Goal: Task Accomplishment & Management: Manage account settings

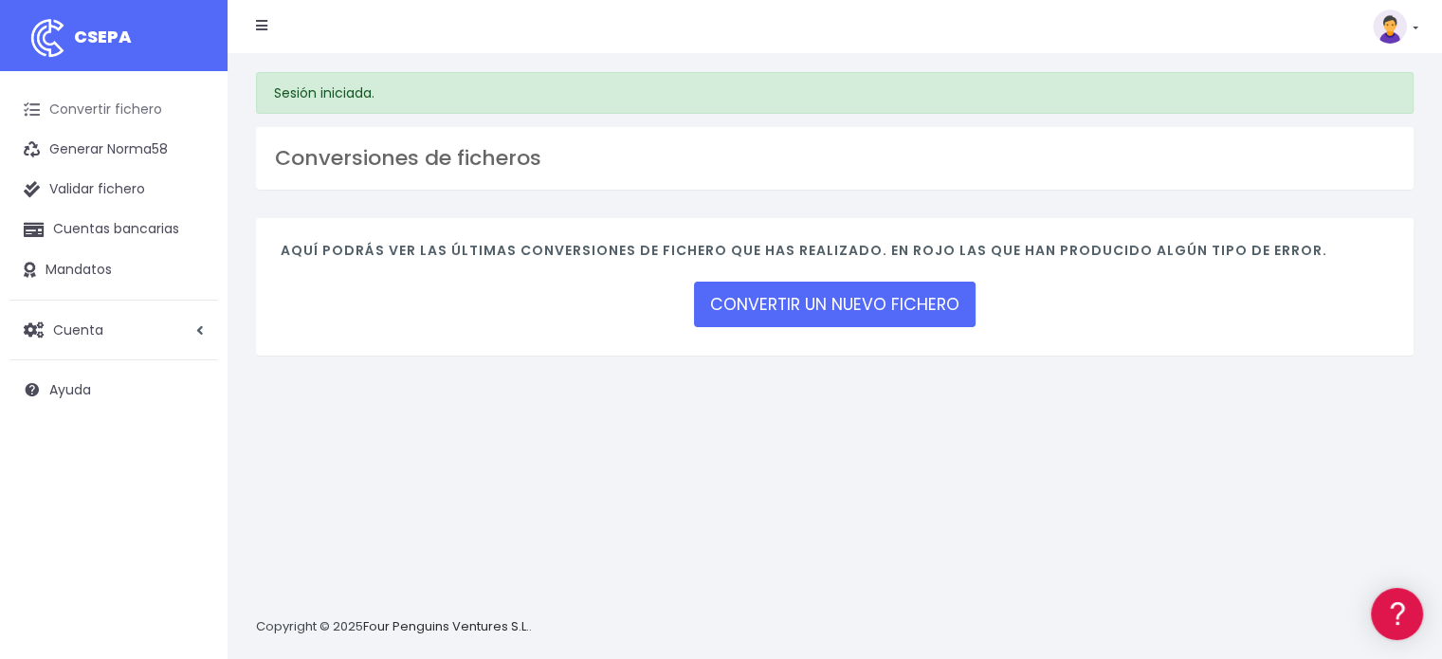
click at [97, 109] on link "Convertir fichero" at bounding box center [113, 110] width 209 height 40
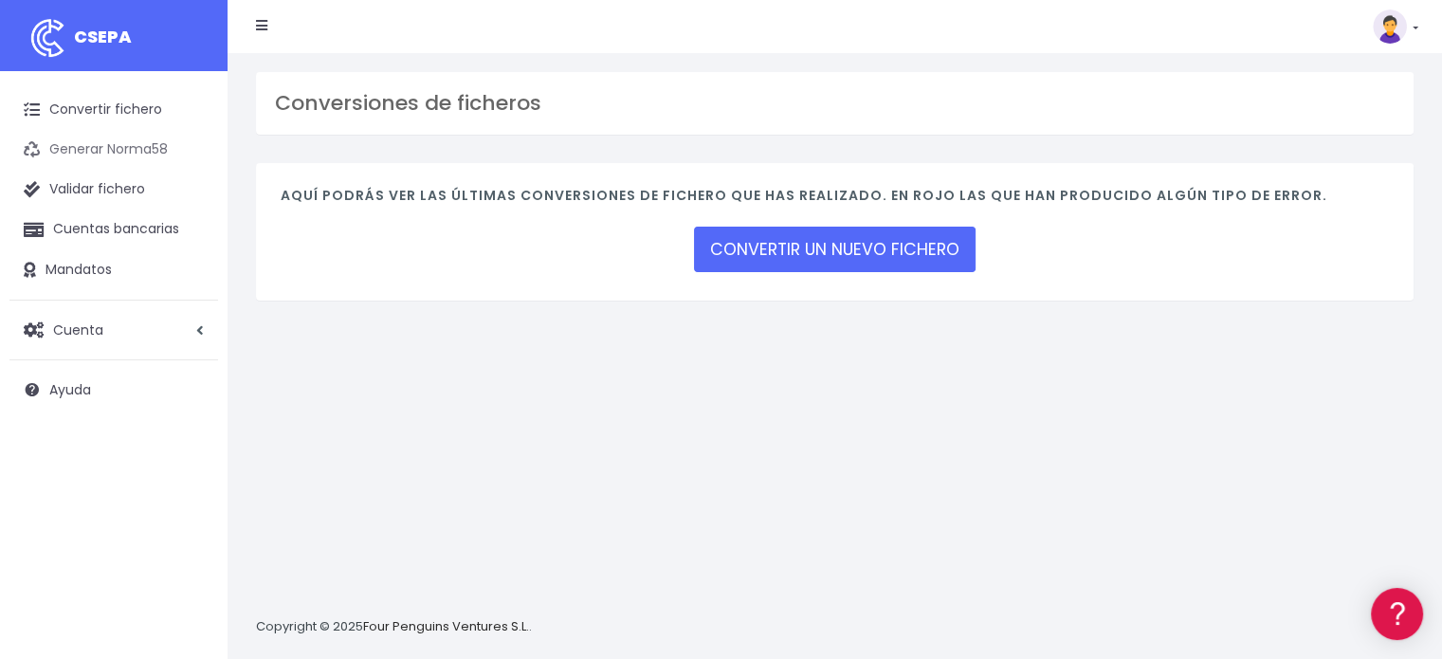
click at [96, 146] on link "Generar Norma58" at bounding box center [113, 150] width 209 height 40
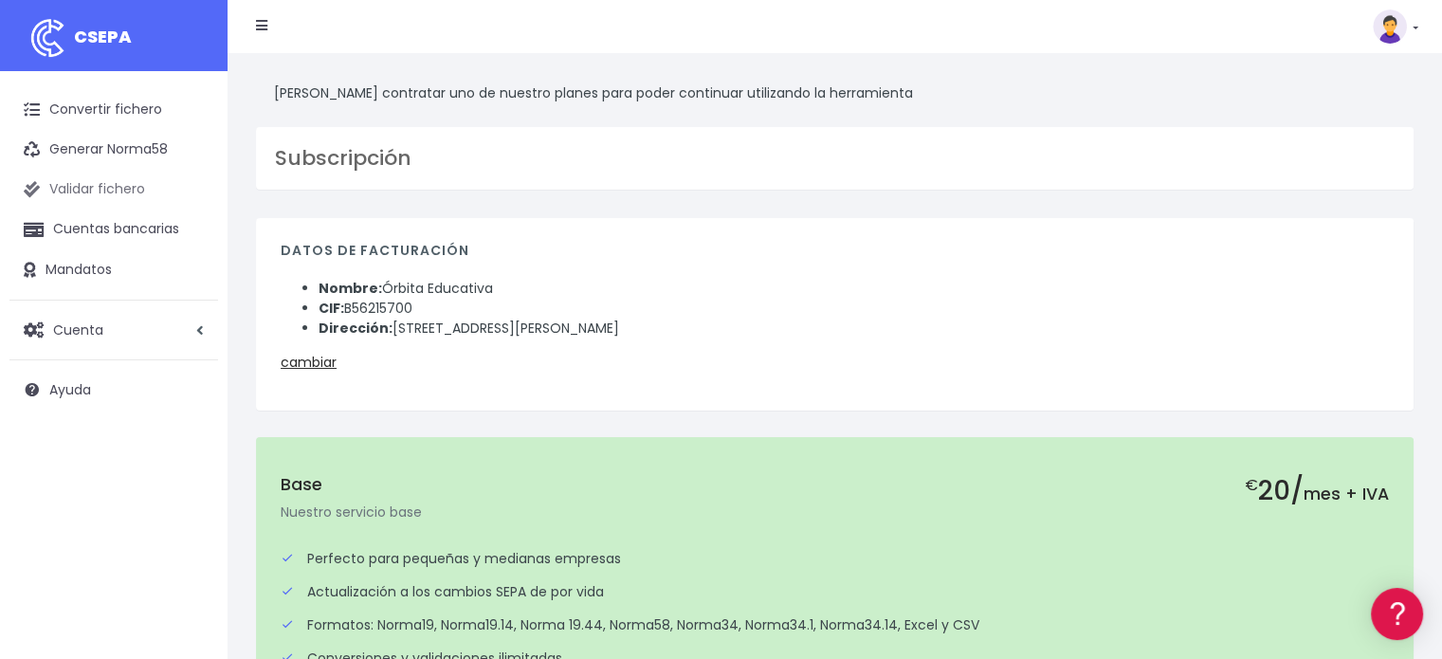
click at [94, 193] on link "Validar fichero" at bounding box center [113, 190] width 209 height 40
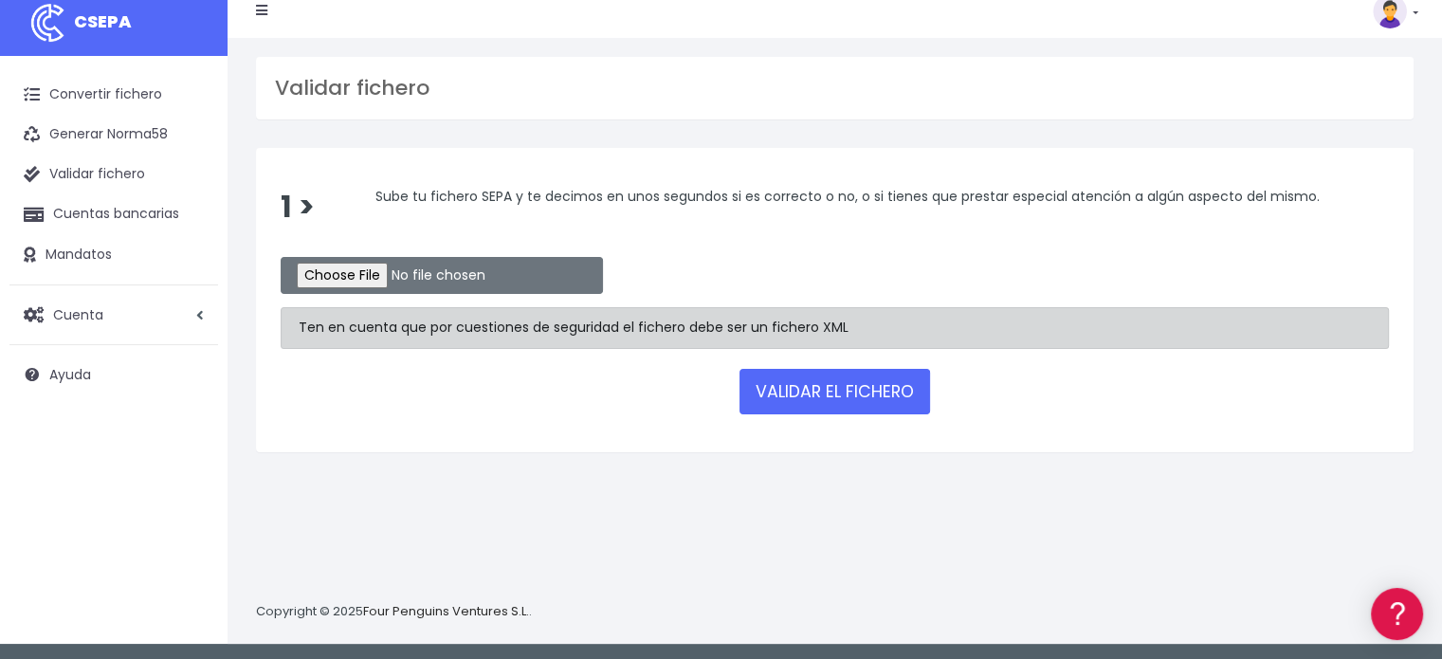
scroll to position [18, 0]
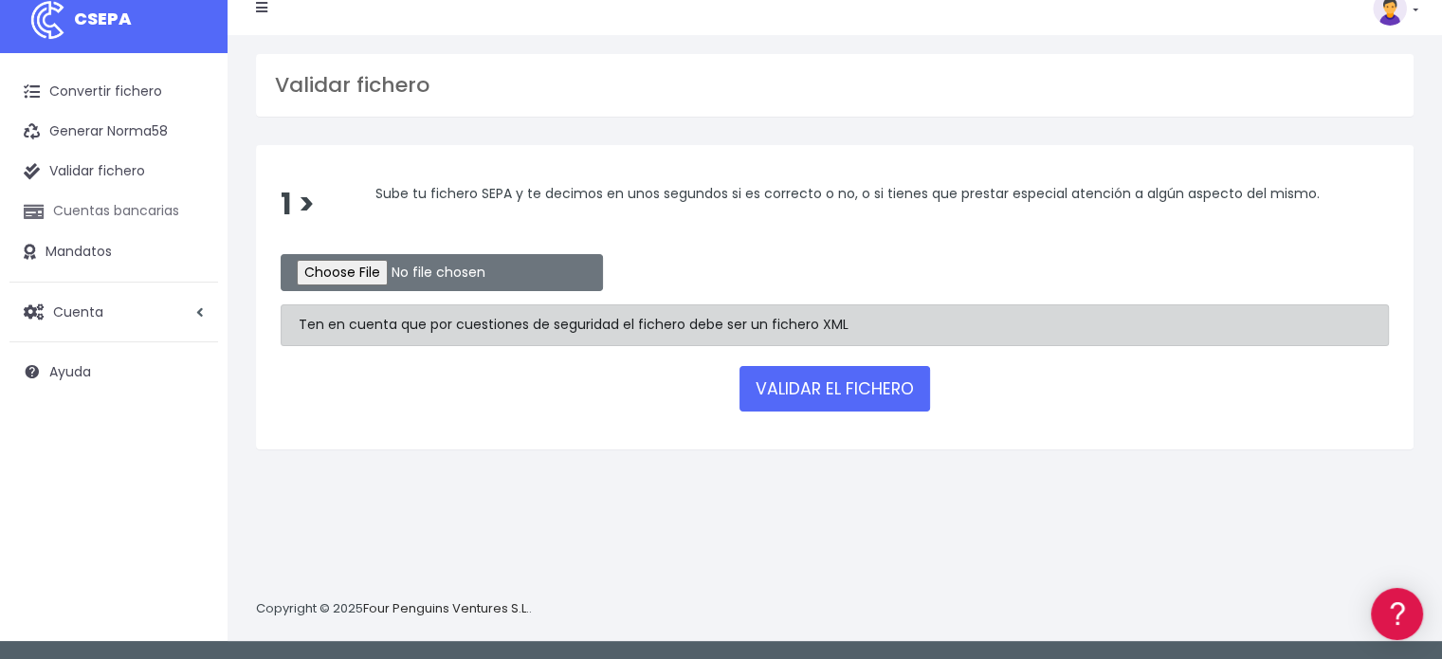
click at [105, 207] on link "Cuentas bancarias" at bounding box center [113, 212] width 209 height 40
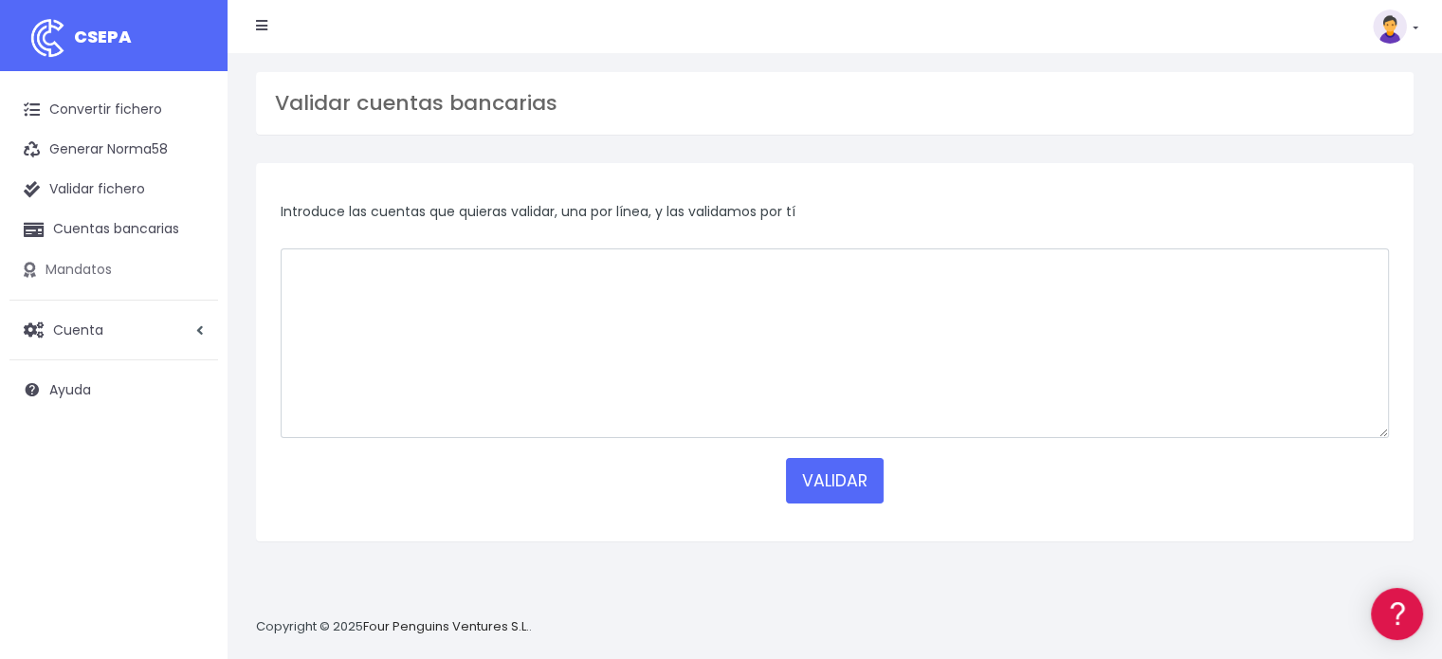
click at [80, 272] on link "Mandatos" at bounding box center [113, 270] width 209 height 40
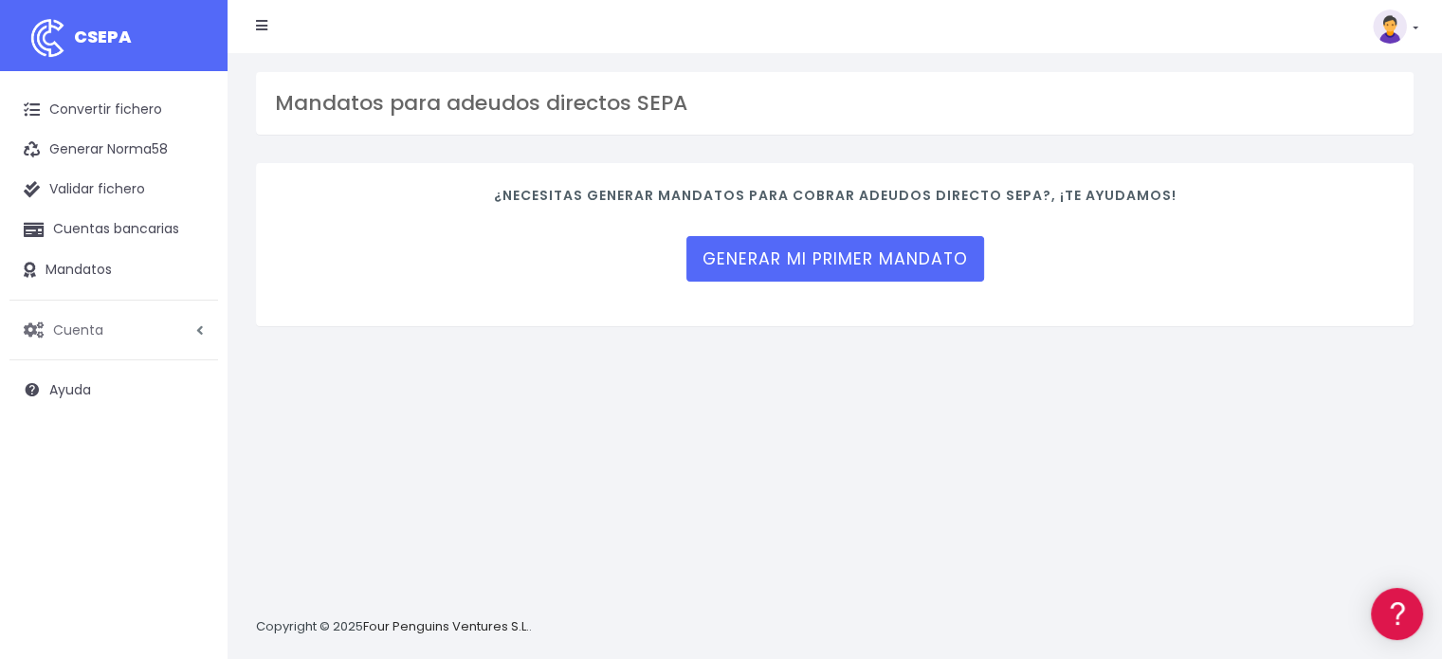
click at [85, 333] on span "Cuenta" at bounding box center [78, 329] width 50 height 19
click at [76, 381] on link "Perfiles" at bounding box center [124, 376] width 188 height 34
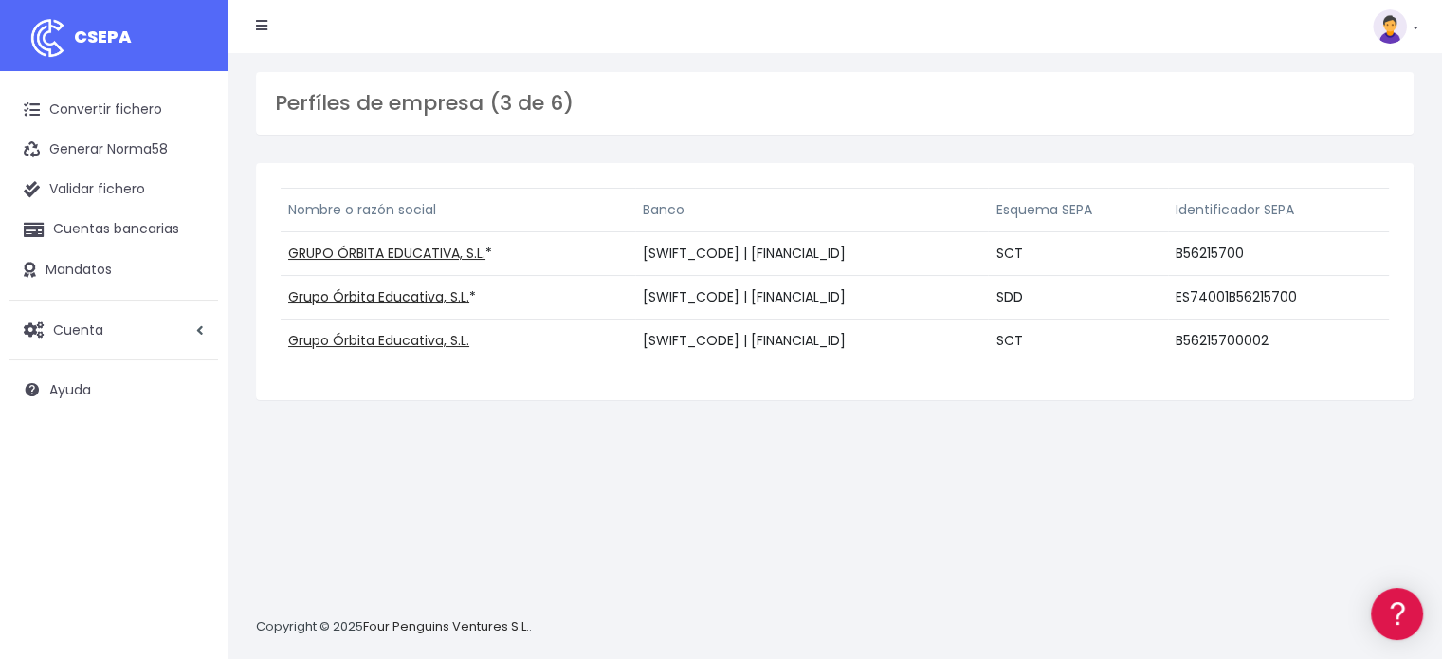
click at [827, 248] on td "BCOEESMM159 | ES5131590073232933377422" at bounding box center [811, 254] width 353 height 44
click at [413, 253] on link "GRUPO ÓRBITA EDUCATIVA, S.L." at bounding box center [386, 253] width 197 height 19
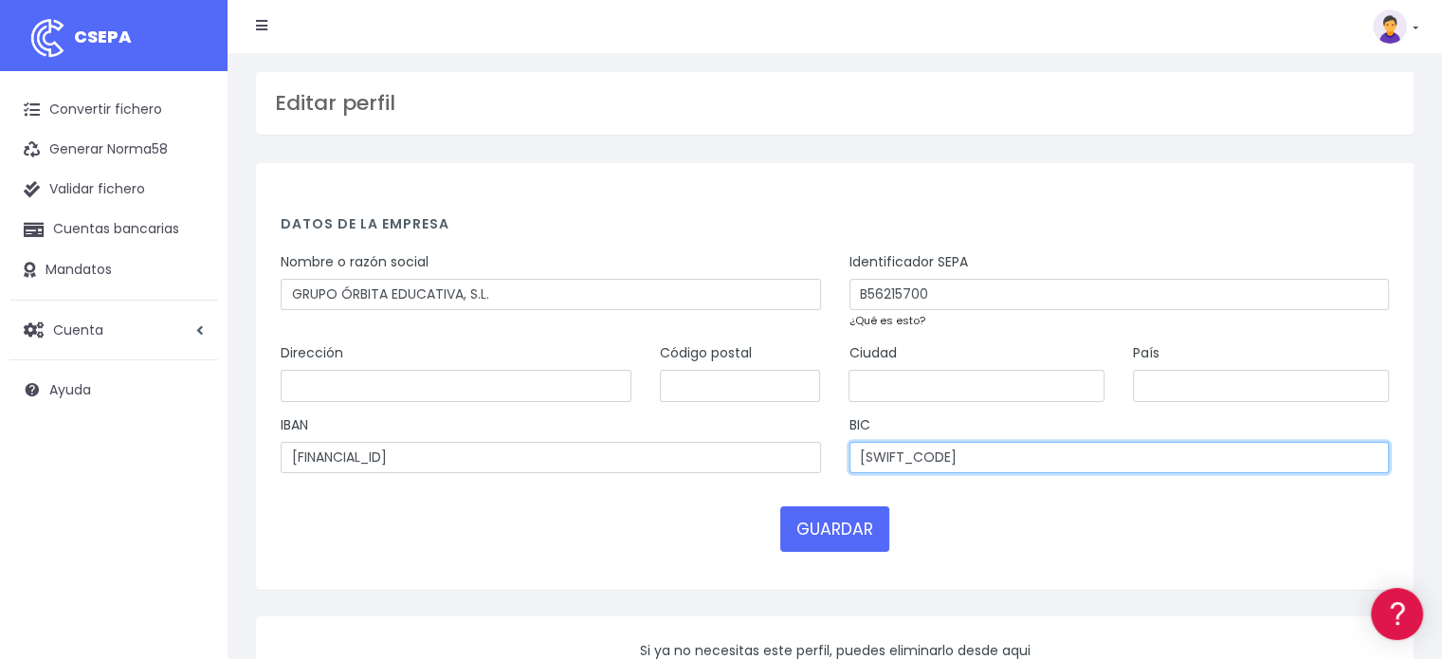
drag, startPoint x: 974, startPoint y: 454, endPoint x: 831, endPoint y: 462, distance: 143.4
click at [831, 462] on div "IBAN [FINANCIAL_ID] BIC [SWIFT_CODE]" at bounding box center [834, 451] width 1137 height 72
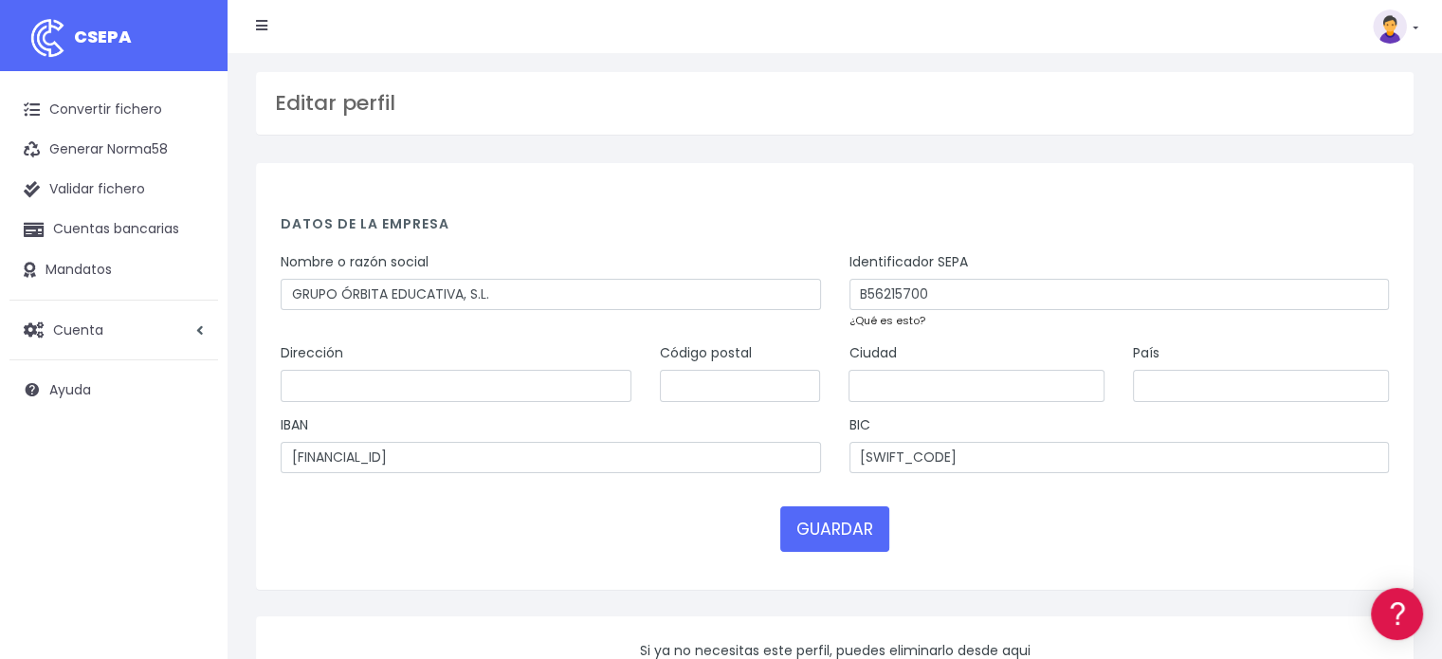
click at [266, 19] on icon at bounding box center [261, 25] width 11 height 13
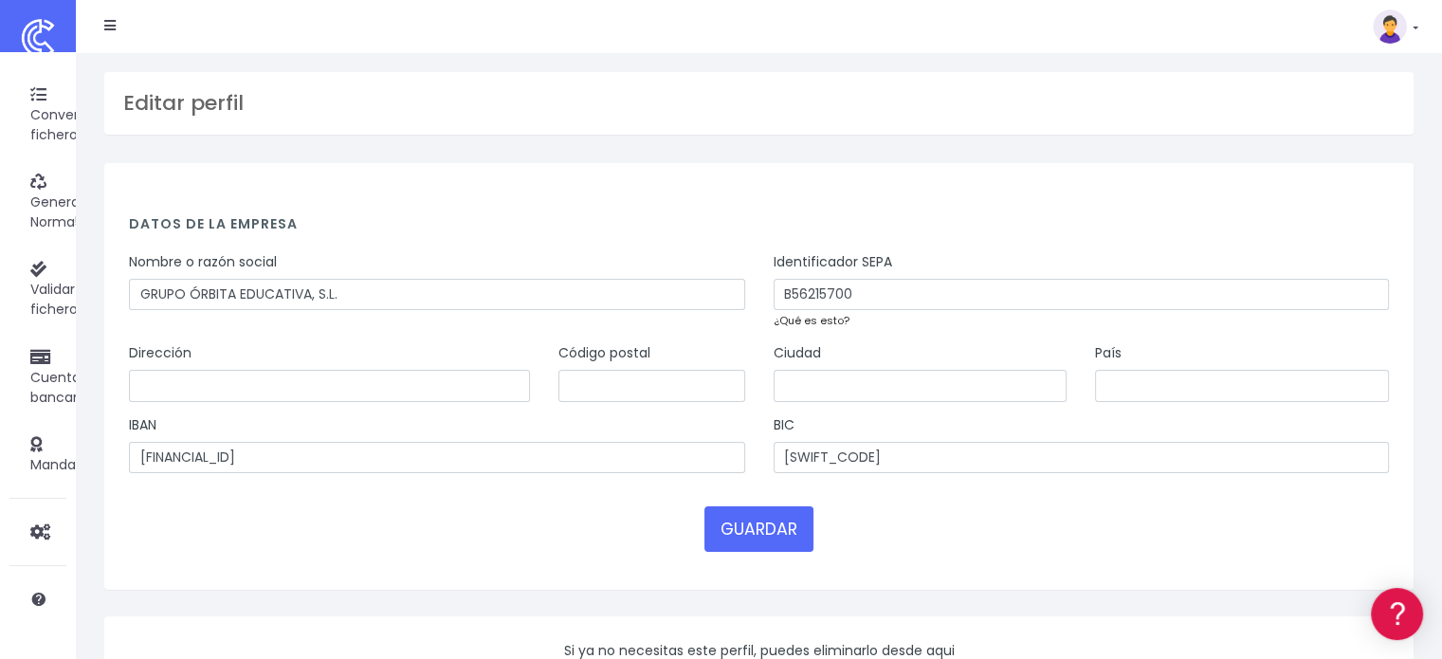
click at [107, 31] on icon at bounding box center [109, 25] width 11 height 13
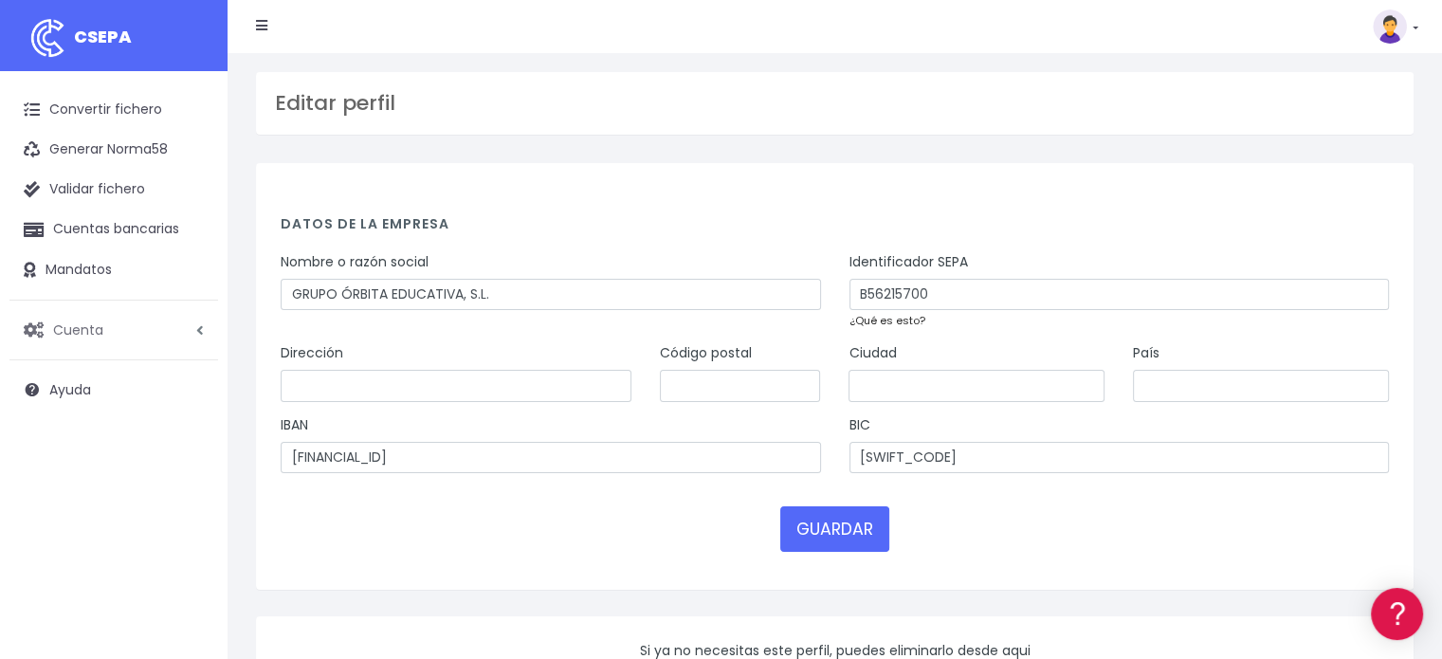
click at [96, 330] on span "Cuenta" at bounding box center [78, 329] width 50 height 19
click at [80, 380] on link "Perfiles" at bounding box center [124, 376] width 188 height 34
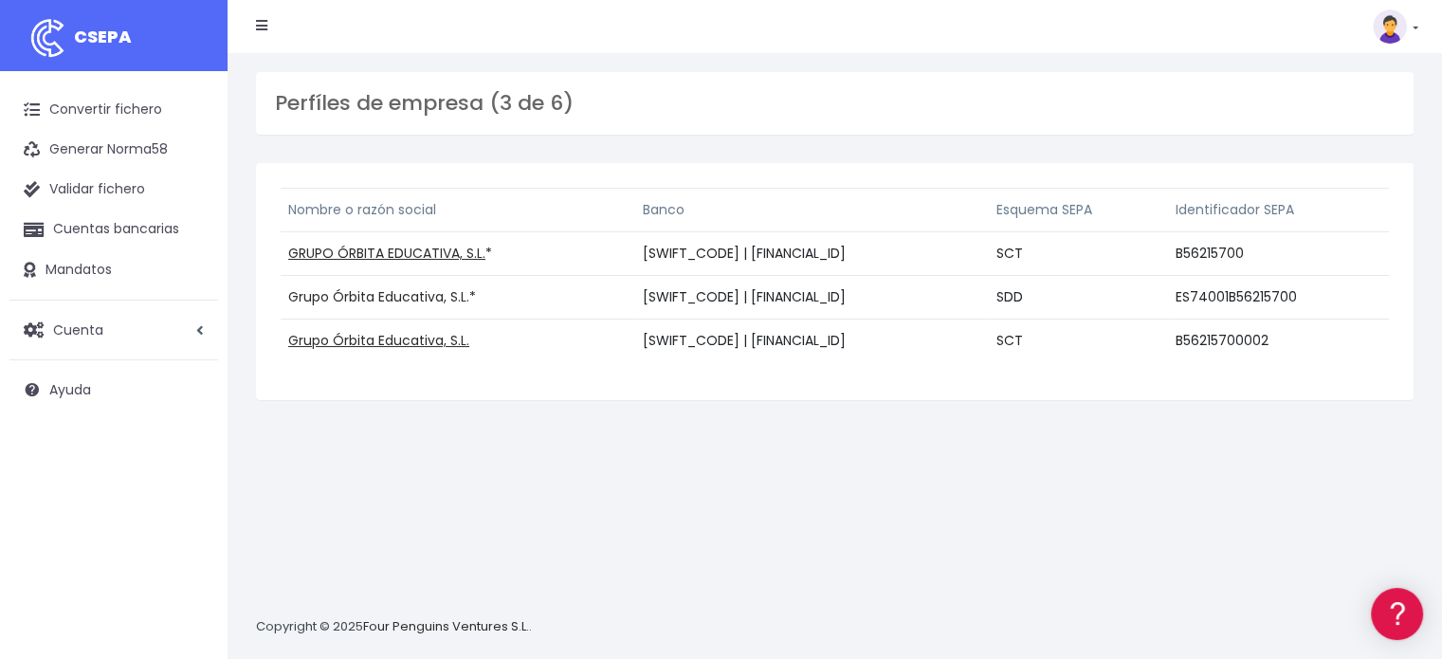
click at [383, 294] on link "Grupo Órbita Educativa, S.L." at bounding box center [378, 296] width 181 height 19
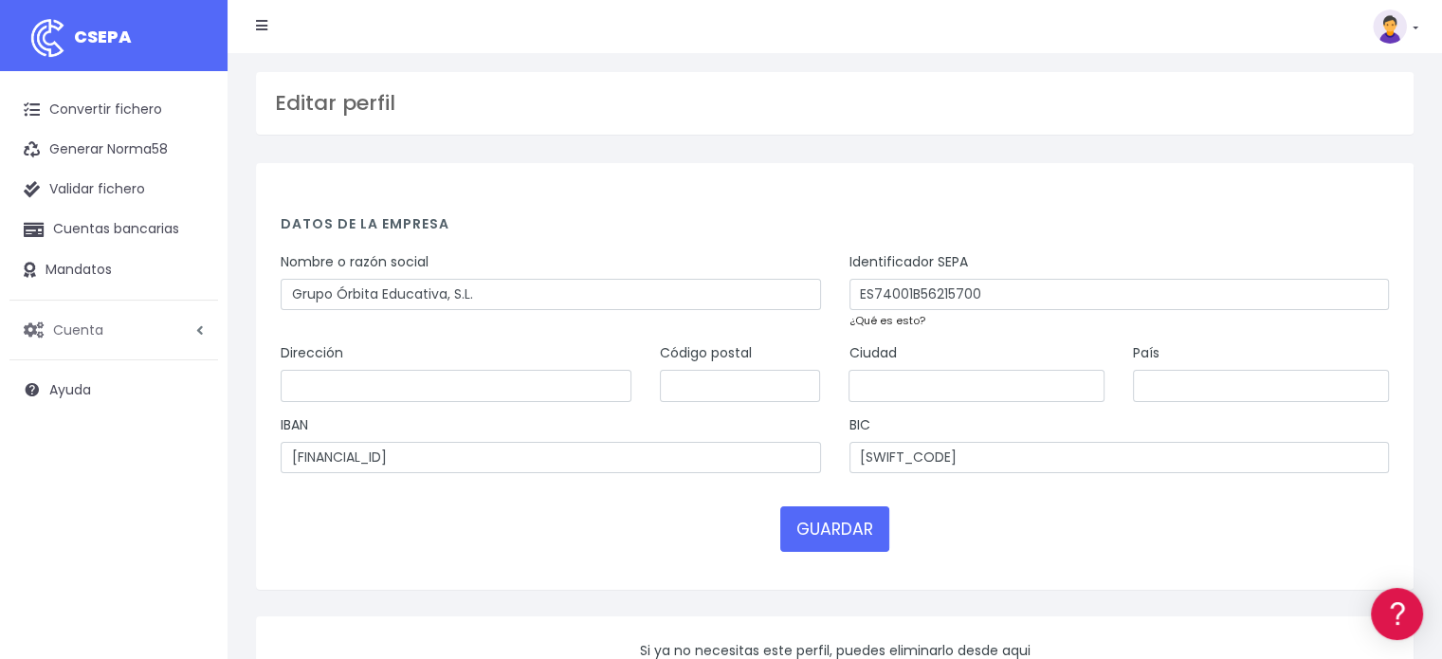
click at [80, 330] on span "Cuenta" at bounding box center [78, 329] width 50 height 19
click at [76, 375] on link "Perfiles" at bounding box center [124, 376] width 188 height 34
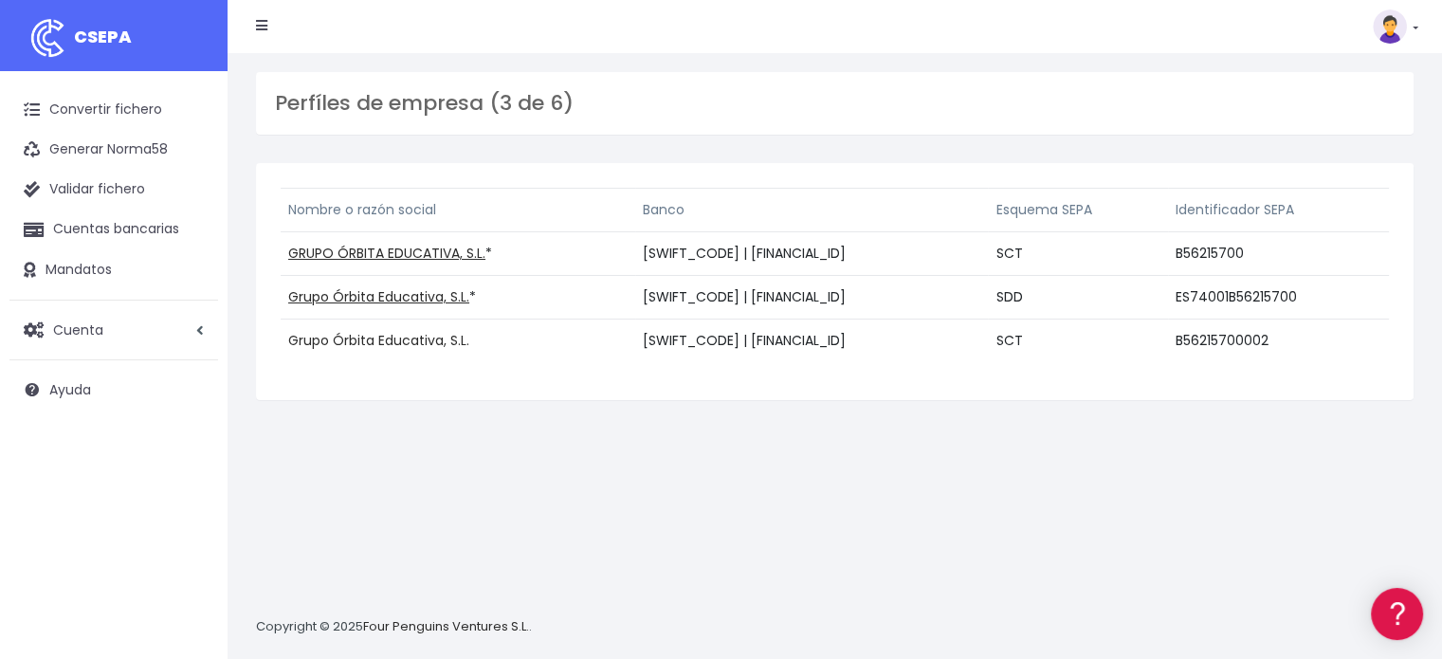
click at [368, 339] on link "Grupo Órbita Educativa, S.L." at bounding box center [378, 340] width 181 height 19
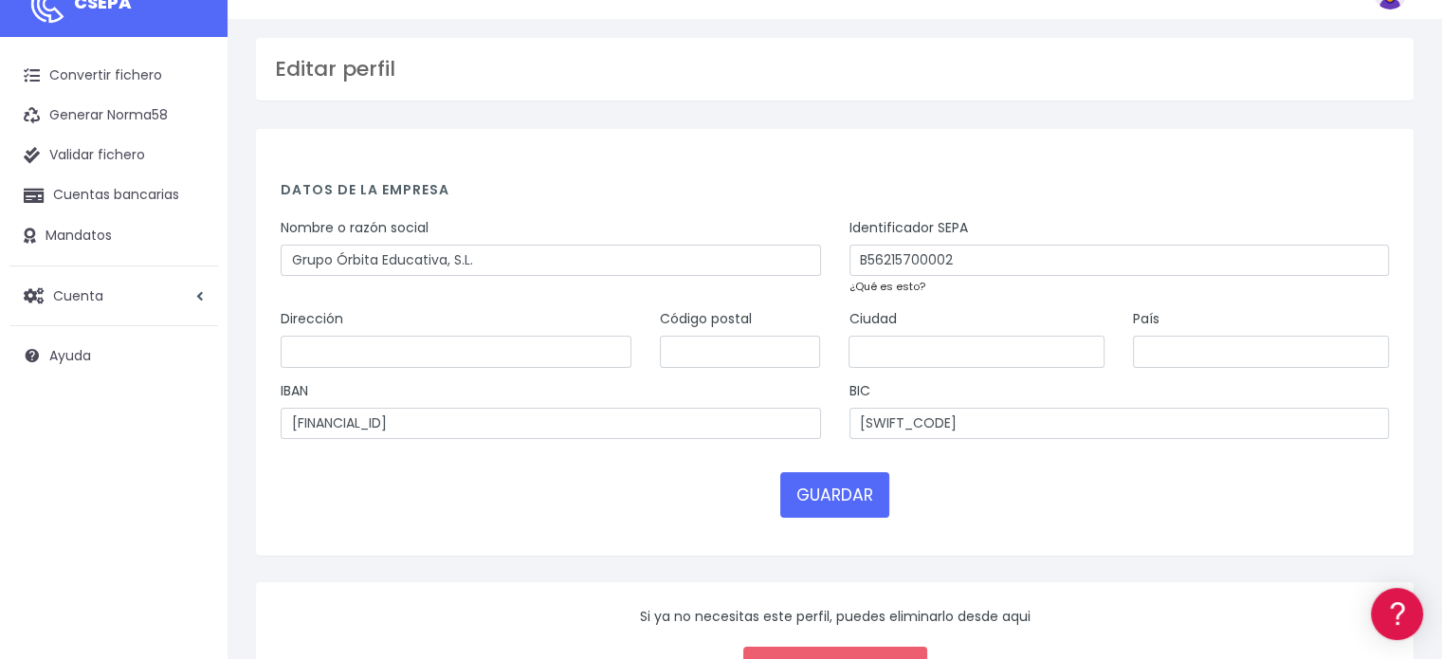
scroll to position [38, 0]
